Goal: Check status: Check status

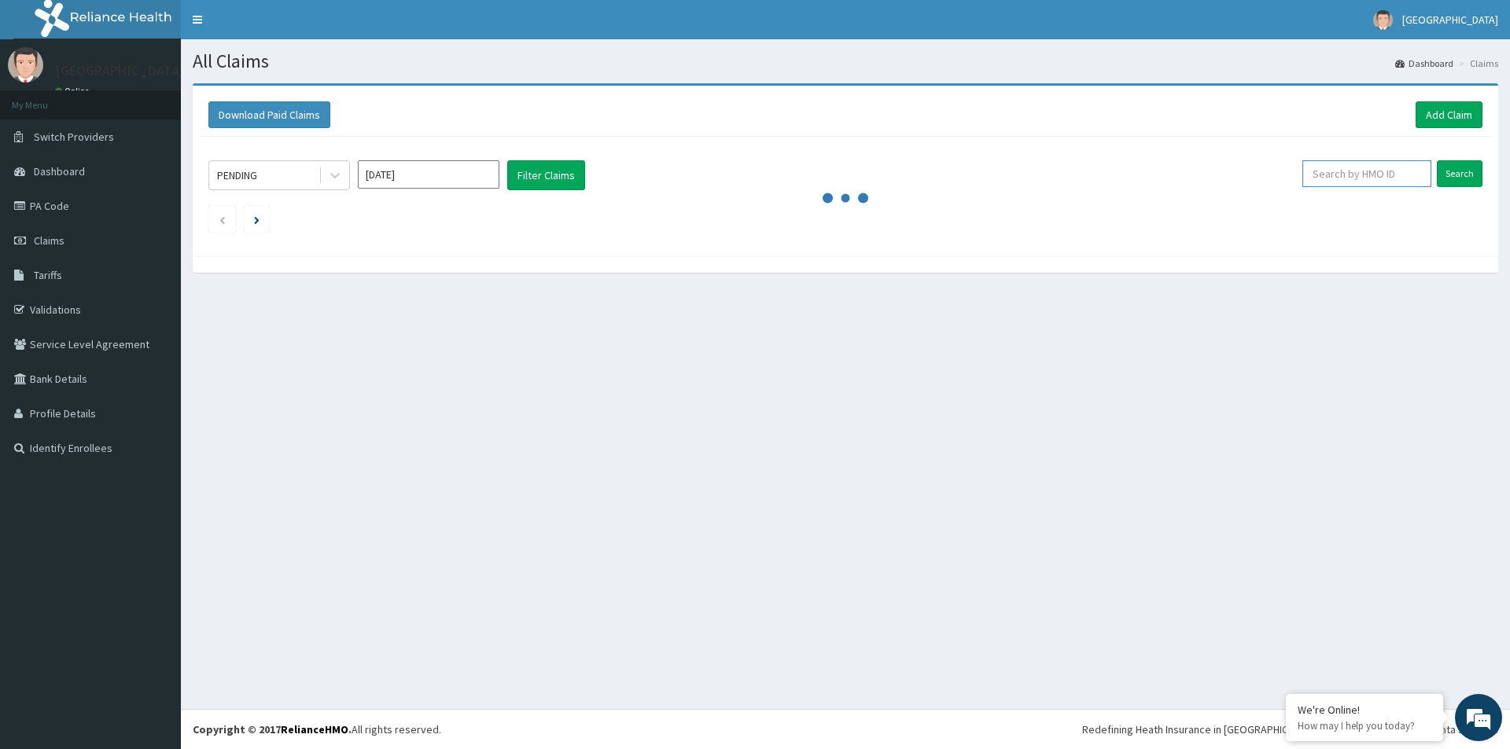
paste input "TMT/10099/F"
type input "TMT/10099/F"
click at [1463, 166] on input "Search" at bounding box center [1460, 173] width 46 height 27
click at [1463, 174] on input "Search" at bounding box center [1460, 173] width 46 height 27
click at [789, 427] on div "All Claims Dashboard Claims Download Paid Claims Add Claim × Note you can only …" at bounding box center [845, 374] width 1329 height 670
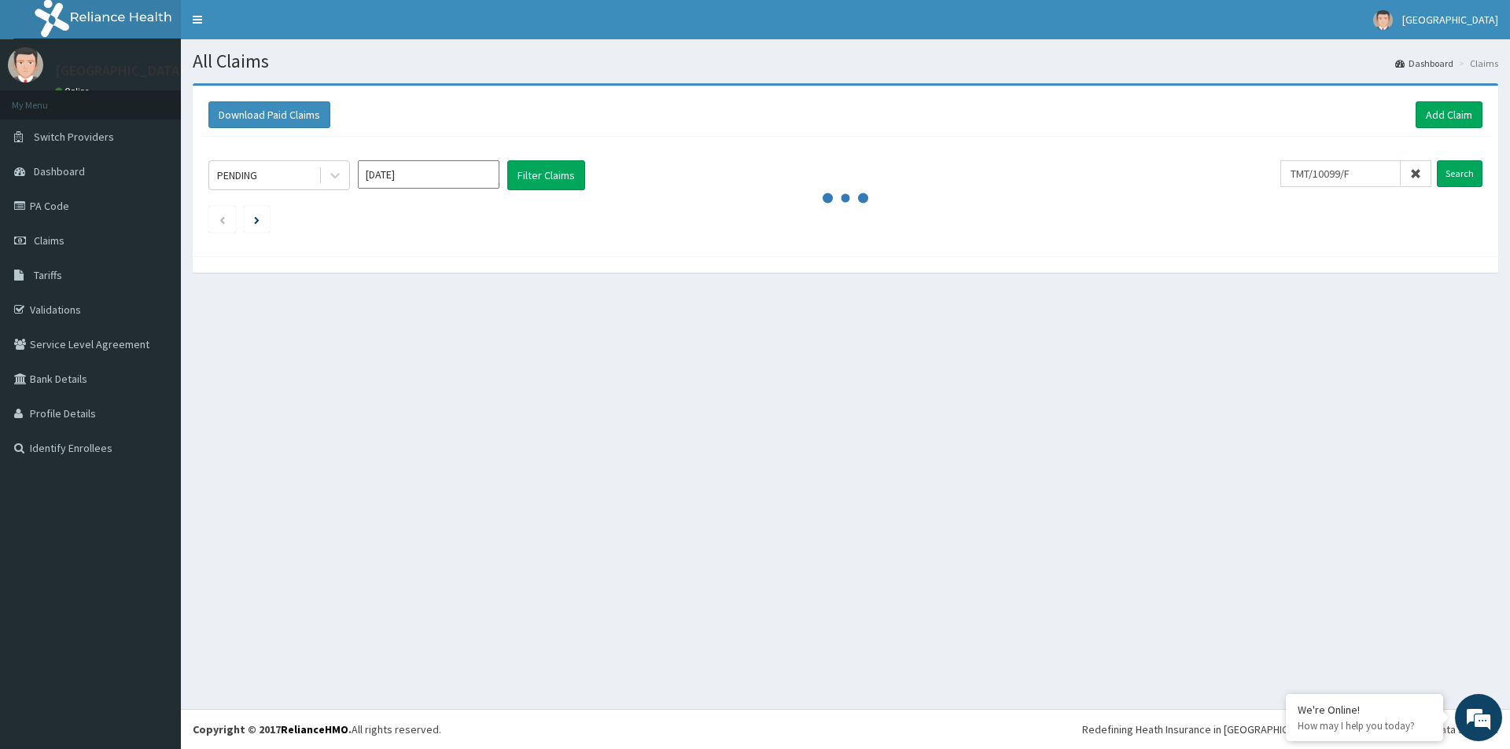
click at [377, 448] on div "All Claims Dashboard Claims Download Paid Claims Add Claim × Note you can only …" at bounding box center [845, 374] width 1329 height 670
click at [382, 447] on div "All Claims Dashboard Claims Download Paid Claims Add Claim × Note you can only …" at bounding box center [845, 374] width 1329 height 670
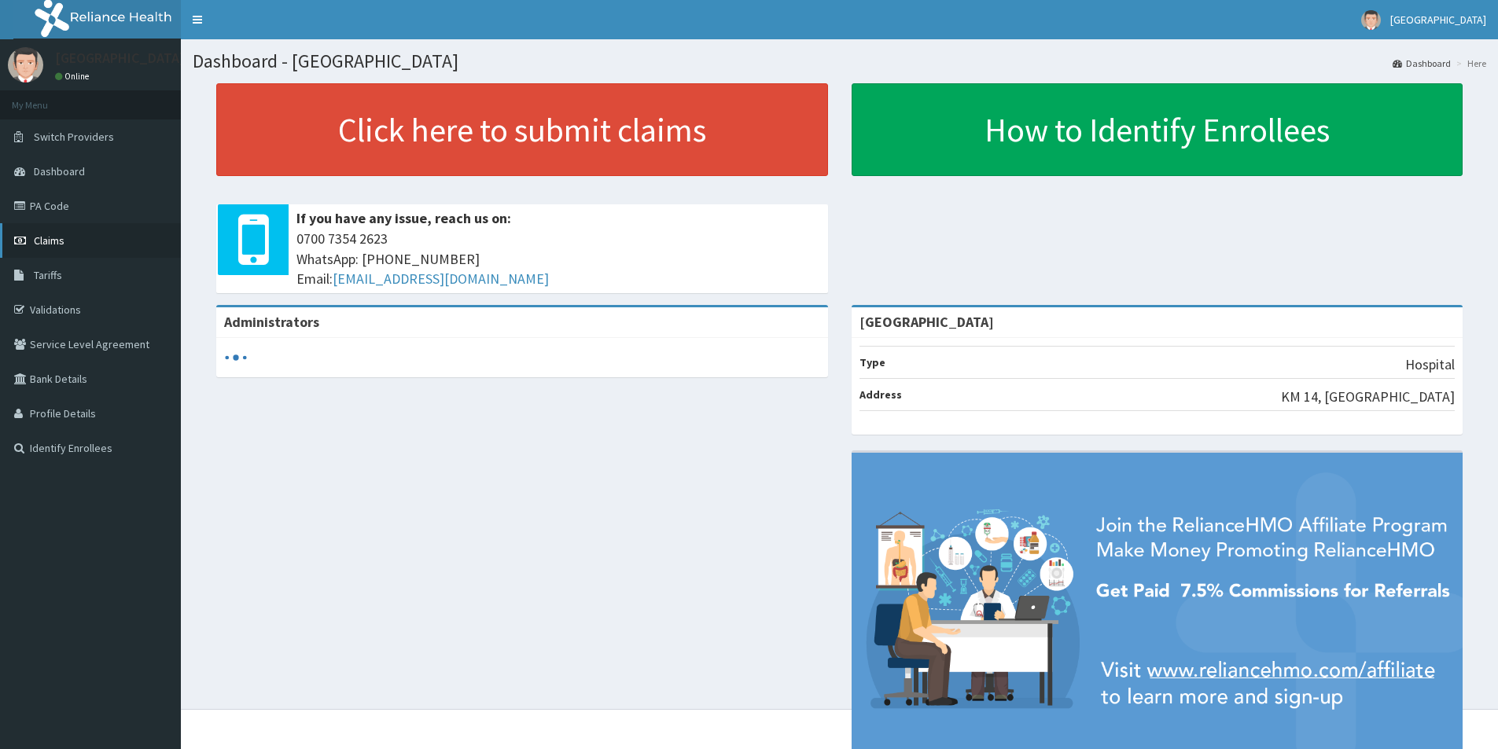
click at [64, 241] on span "Claims" at bounding box center [49, 241] width 31 height 14
